Goal: Use online tool/utility: Utilize a website feature to perform a specific function

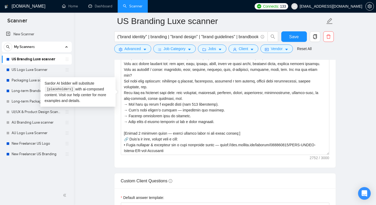
scroll to position [174, 0]
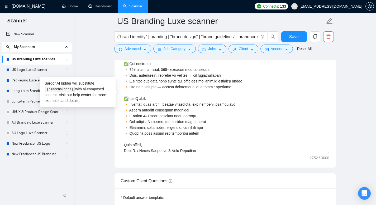
click at [208, 93] on textarea "Cover letter template:" at bounding box center [225, 95] width 208 height 119
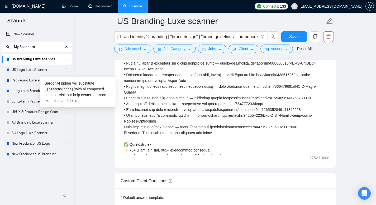
scroll to position [82, 0]
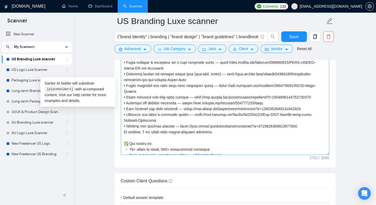
drag, startPoint x: 308, startPoint y: 138, endPoint x: 121, endPoint y: 113, distance: 188.3
click at [121, 113] on textarea "Cover letter template:" at bounding box center [225, 95] width 208 height 119
click at [26, 80] on link "Packaging Luxe scanner [GEOGRAPHIC_DATA]" at bounding box center [37, 80] width 50 height 11
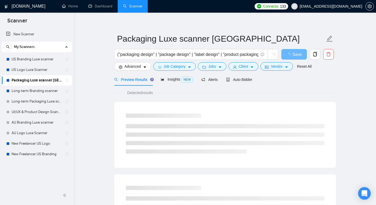
scroll to position [9, 0]
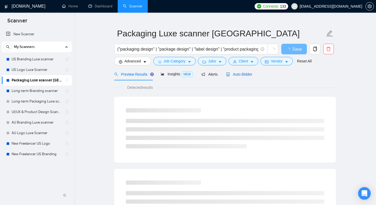
click at [244, 72] on span "Auto Bidder" at bounding box center [239, 74] width 26 height 4
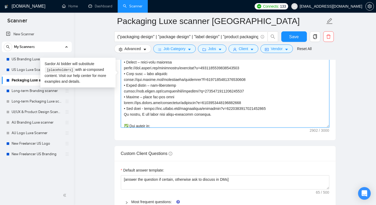
scroll to position [107, 0]
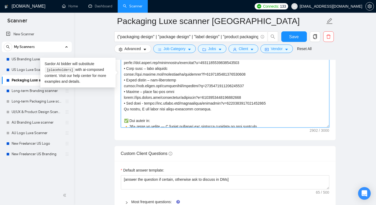
drag, startPoint x: 124, startPoint y: 77, endPoint x: 213, endPoint y: 119, distance: 98.4
click at [213, 119] on textarea "Cover letter template:" at bounding box center [225, 68] width 208 height 119
